Goal: Task Accomplishment & Management: Manage account settings

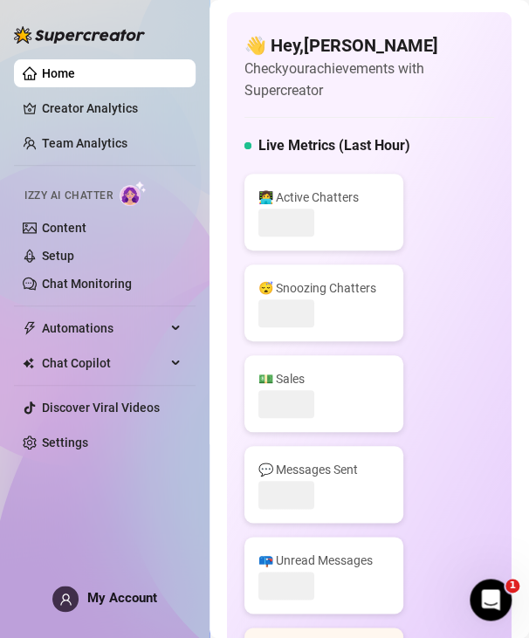
click at [100, 604] on span "My Account" at bounding box center [122, 598] width 70 height 16
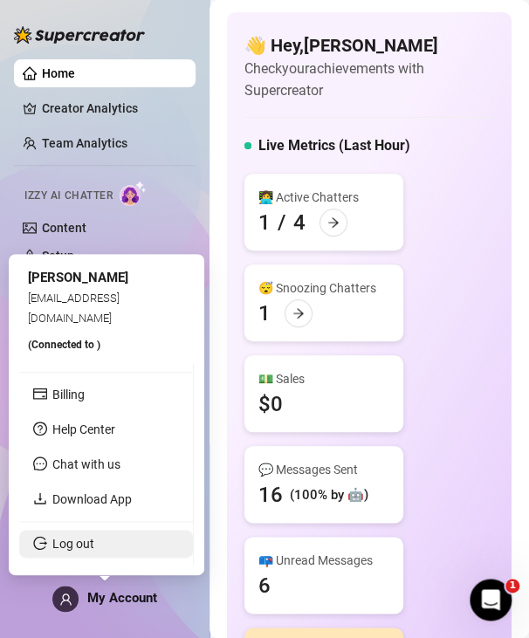
click at [94, 547] on link "Log out" at bounding box center [73, 544] width 42 height 14
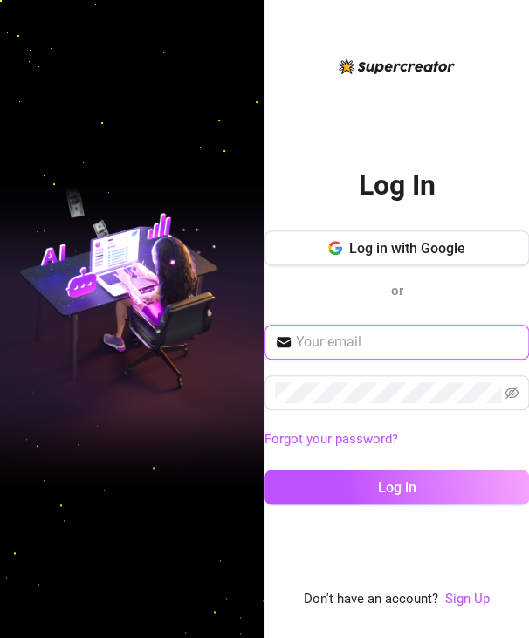
click at [386, 334] on input "text" at bounding box center [407, 342] width 223 height 21
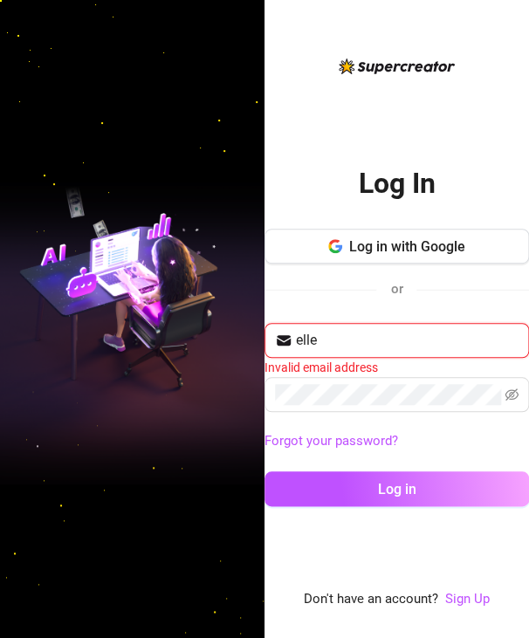
type input "[EMAIL_ADDRESS][DOMAIN_NAME]"
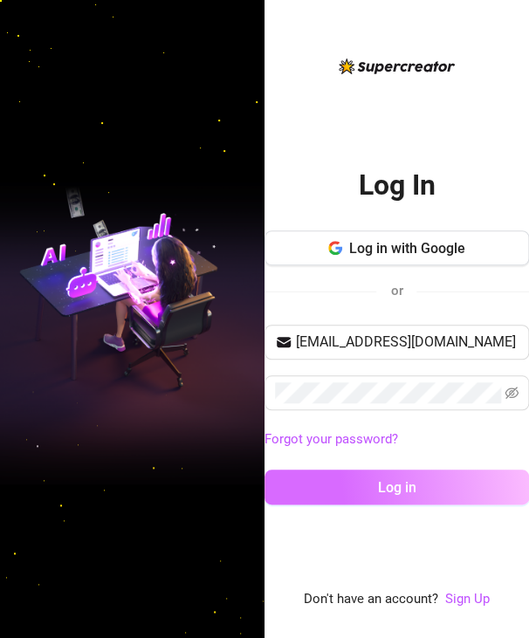
click at [362, 486] on button "Log in" at bounding box center [397, 487] width 265 height 35
